Goal: Task Accomplishment & Management: Complete application form

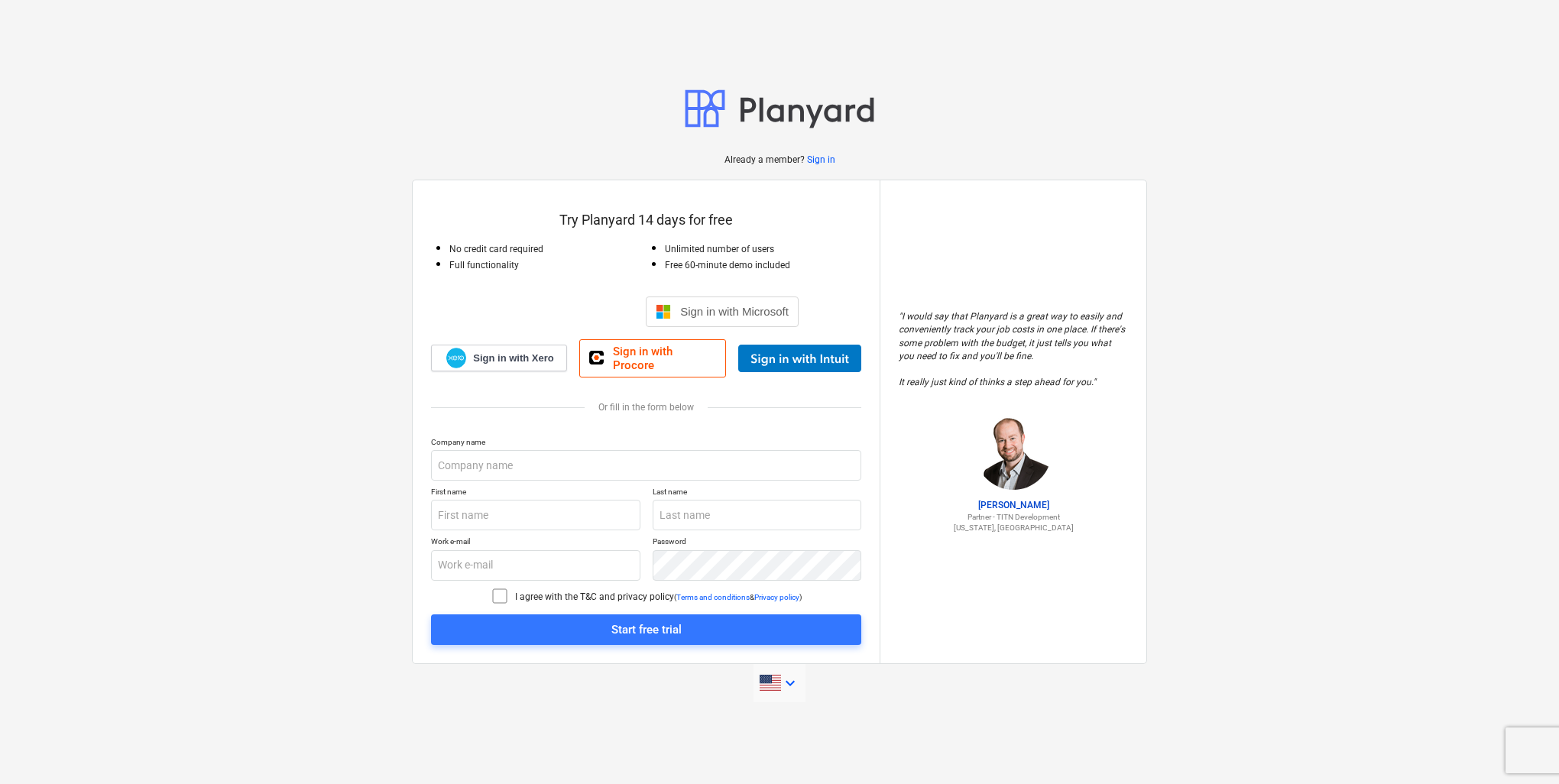
click at [790, 685] on icon "keyboard_arrow_down" at bounding box center [790, 683] width 19 height 19
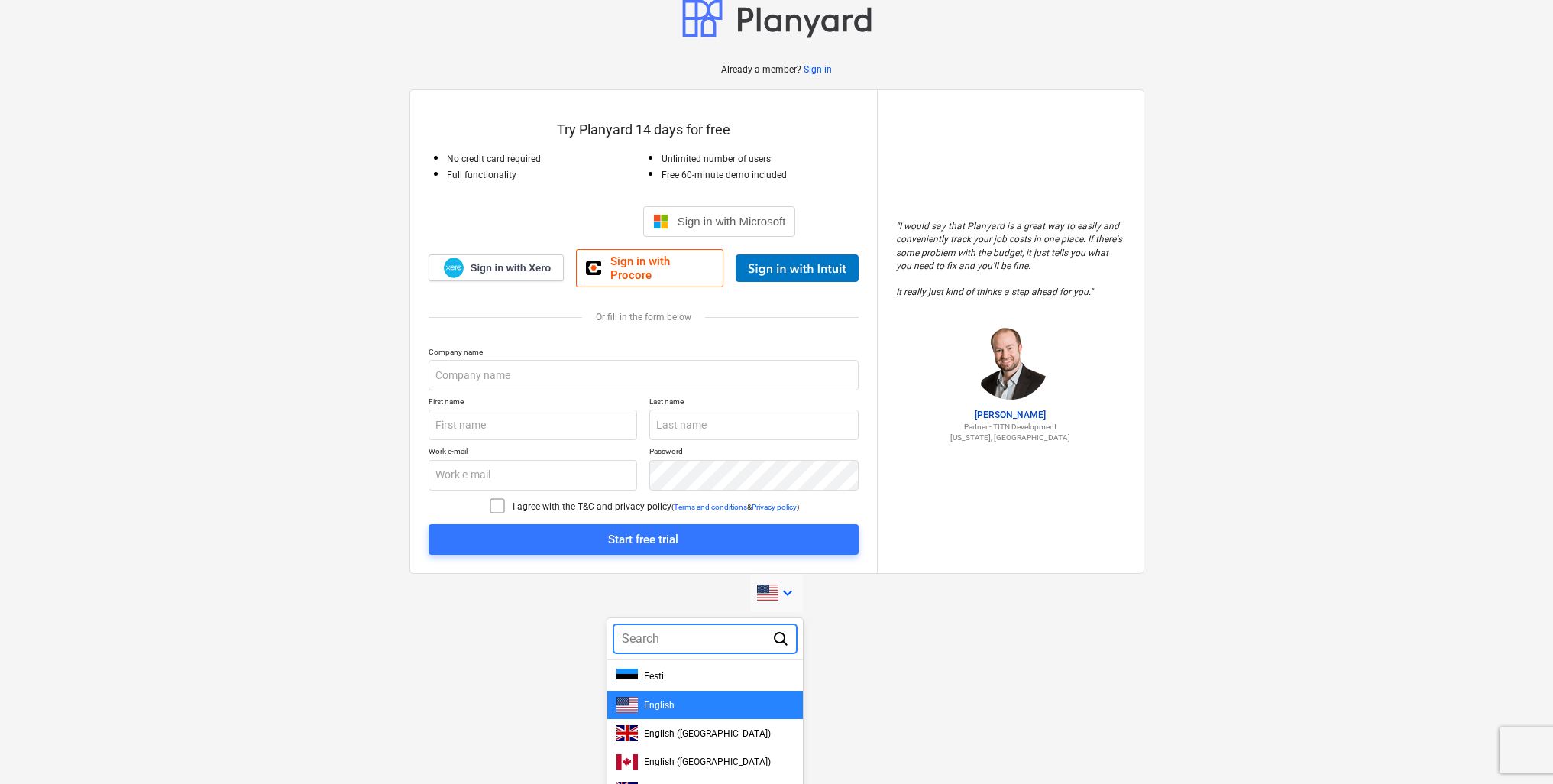
scroll to position [190, 0]
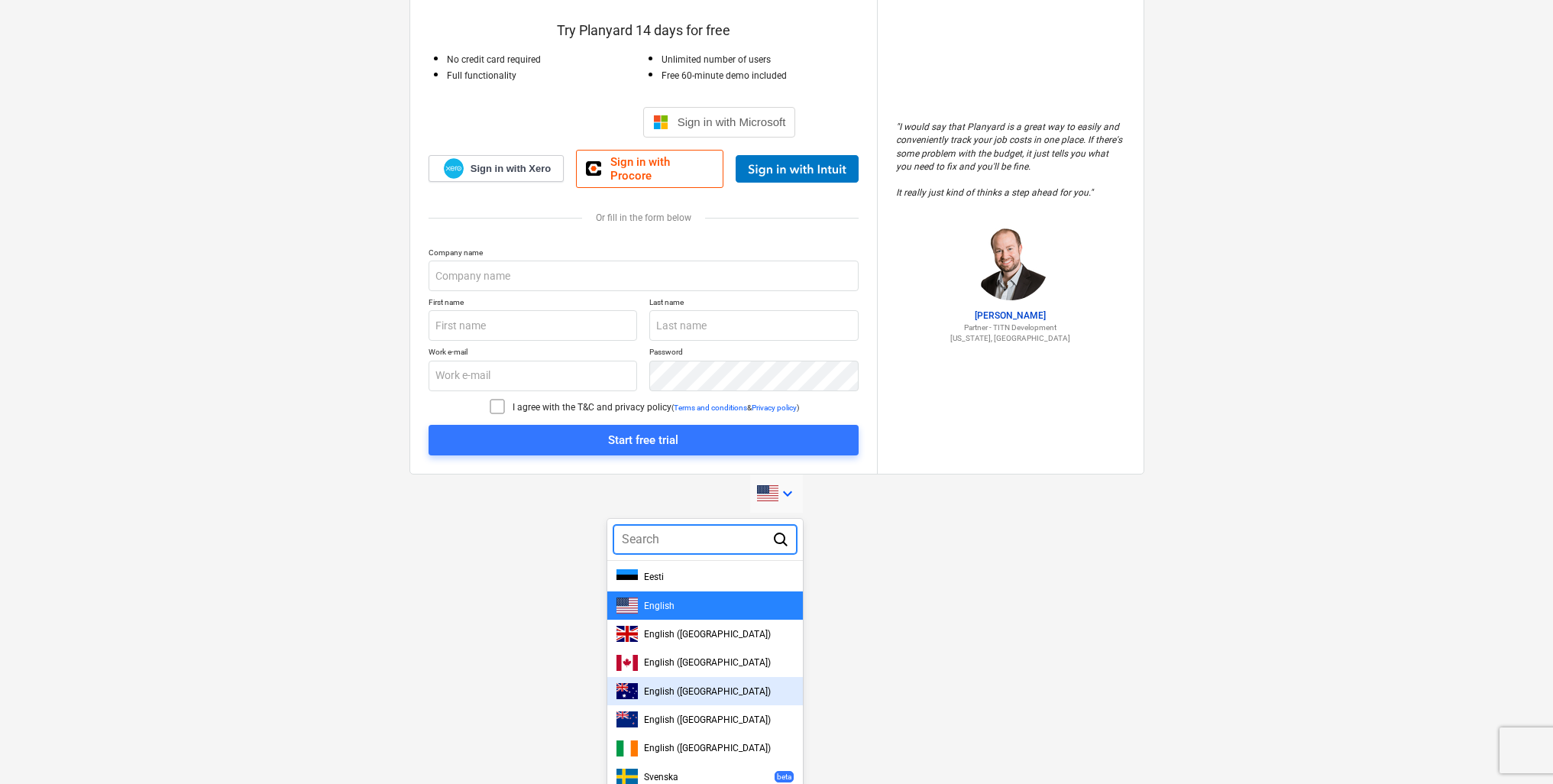
click at [683, 699] on div "English (Australia)" at bounding box center [706, 691] width 196 height 28
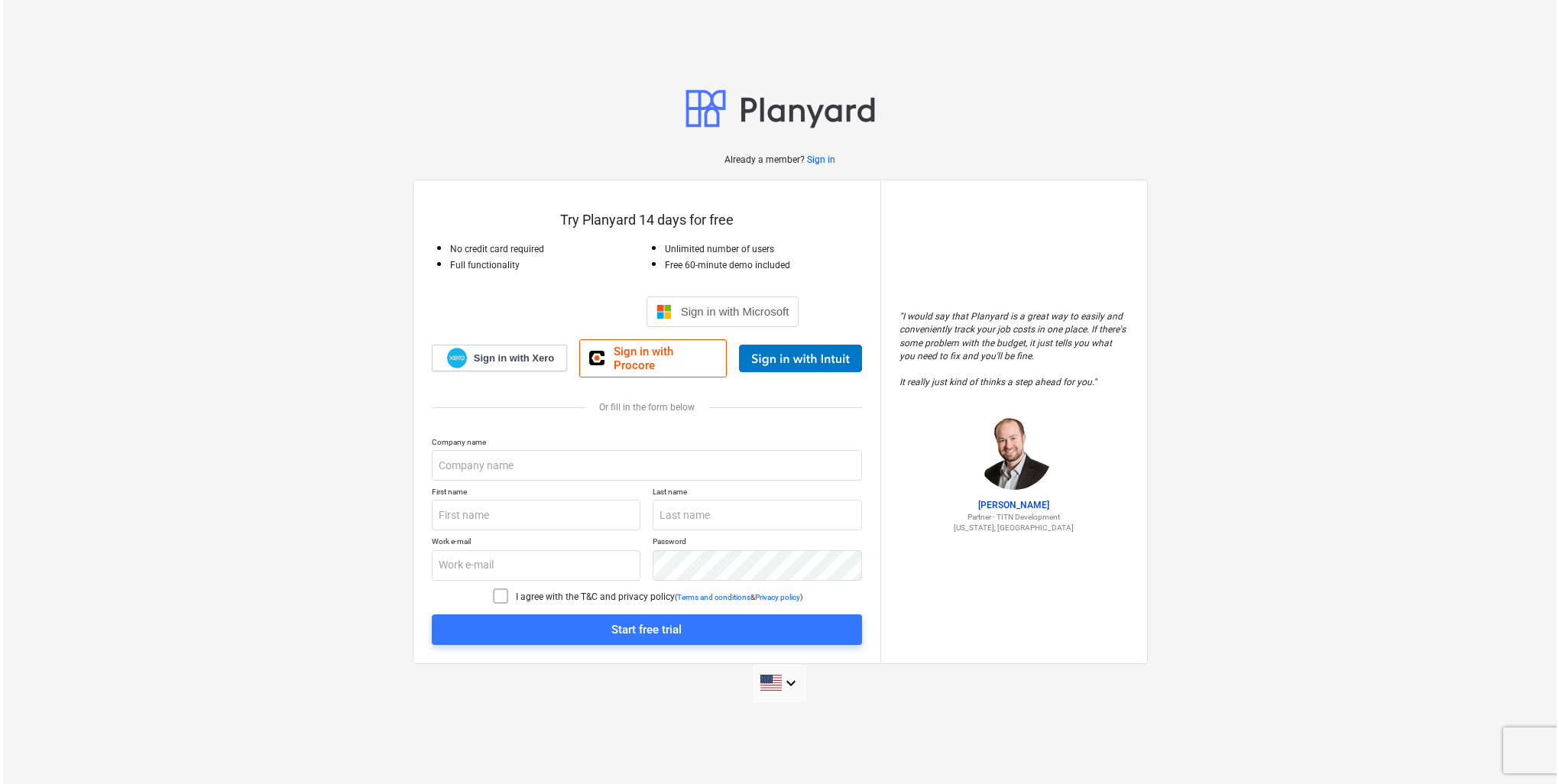
scroll to position [0, 0]
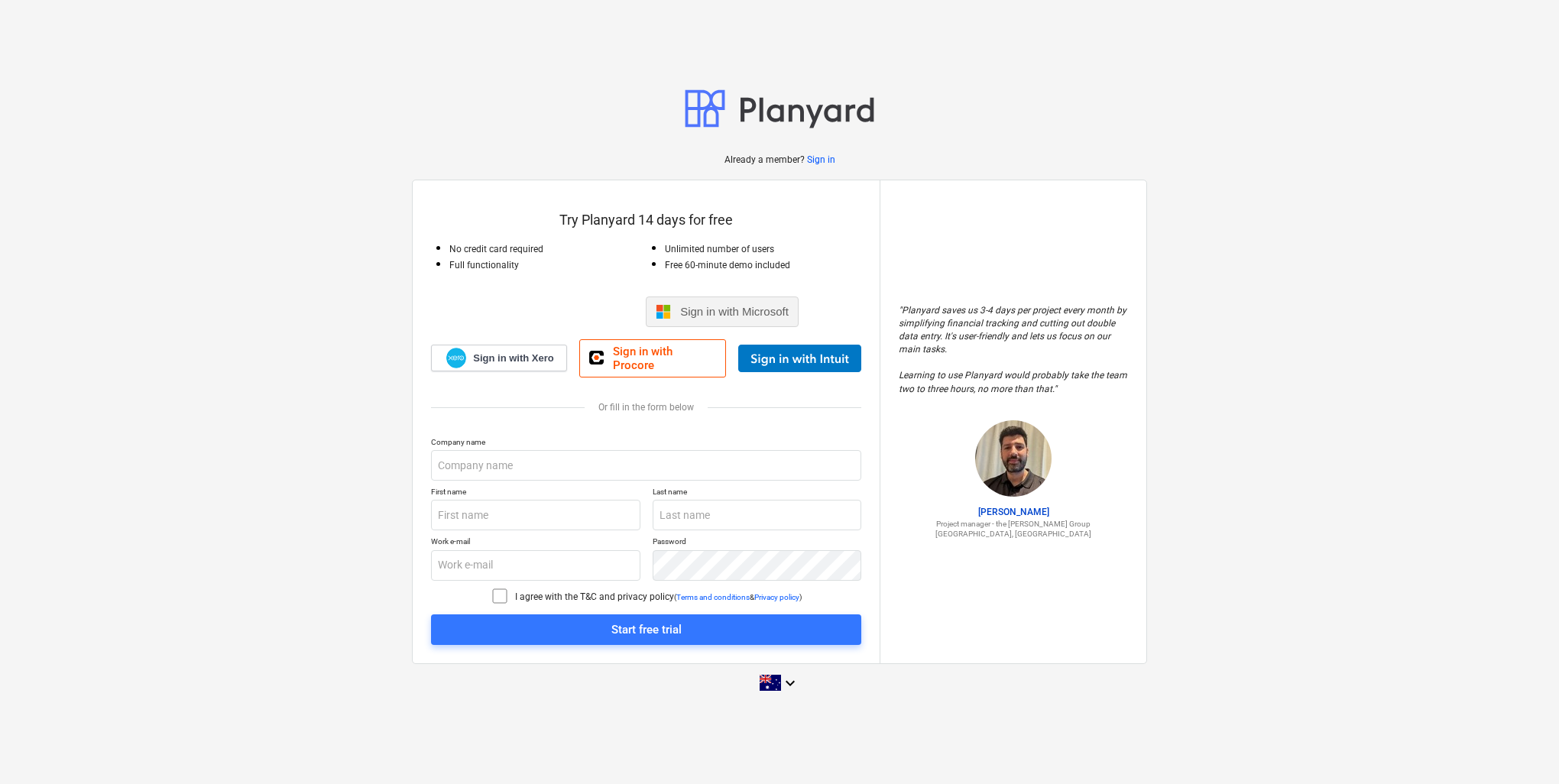
click at [719, 311] on span "Sign in with Microsoft" at bounding box center [735, 311] width 109 height 13
